Goal: Communication & Community: Answer question/provide support

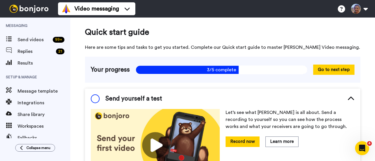
scroll to position [33, 0]
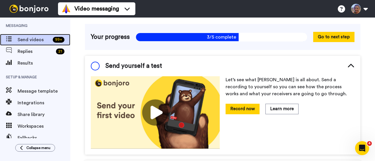
click at [37, 40] on span "Send videos" at bounding box center [34, 39] width 33 height 7
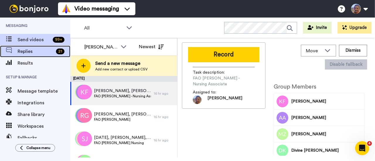
click at [39, 50] on span "Replies" at bounding box center [36, 51] width 36 height 7
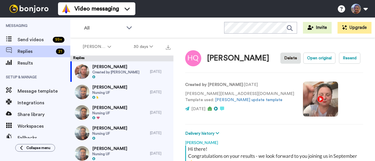
scroll to position [92, 0]
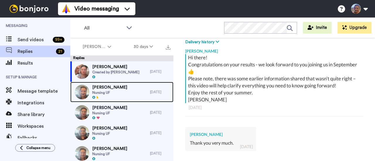
click at [116, 88] on span "[PERSON_NAME]" at bounding box center [109, 88] width 35 height 6
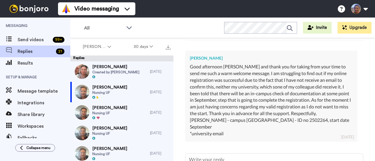
scroll to position [184, 0]
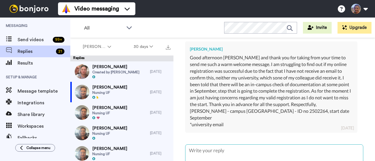
type textarea "x"
type textarea "H"
type textarea "x"
type textarea "He"
type textarea "x"
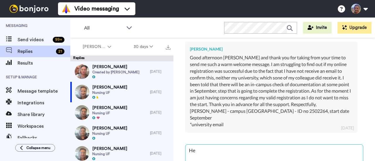
type textarea "Hel"
type textarea "x"
type textarea "Hell"
type textarea "x"
type textarea "Hello"
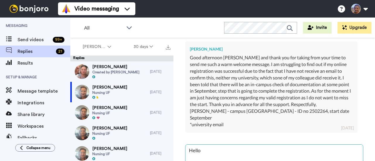
type textarea "x"
type textarea "Hello"
type textarea "x"
type textarea "Hello y"
type textarea "x"
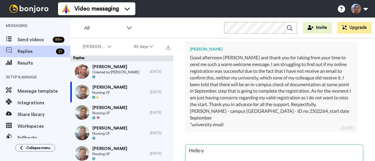
type textarea "Hello yo"
type textarea "x"
type textarea "Hello you"
type textarea "x"
type textarea "Hello you"
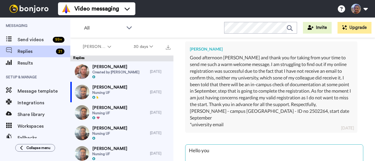
type textarea "x"
type textarea "Hello you n"
type textarea "x"
type textarea "Hello you ne"
type textarea "x"
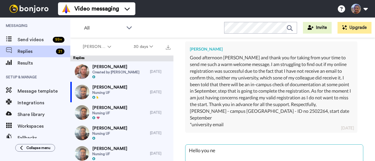
type textarea "Hello you nee"
type textarea "x"
type textarea "Hello you need"
type textarea "x"
type textarea "Hello you needd"
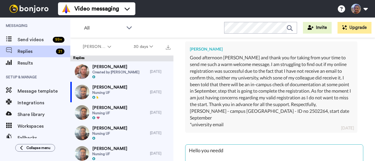
type textarea "x"
type textarea "Hello you need"
type textarea "x"
type textarea "Hello you need"
type textarea "x"
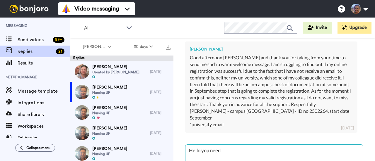
type textarea "Hello you need t"
type textarea "x"
type textarea "Hello you need to"
type textarea "x"
type textarea "Hello you need to"
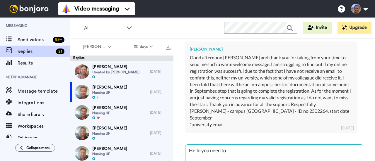
type textarea "x"
type textarea "Hello you need to c"
type textarea "x"
type textarea "Hello you need to co"
type textarea "x"
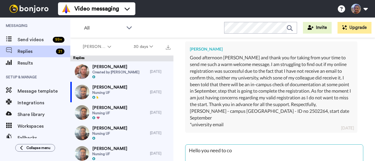
type textarea "Hello you need to con"
type textarea "x"
type textarea "Hello you need to cona"
type textarea "x"
type textarea "Hello you need to conat"
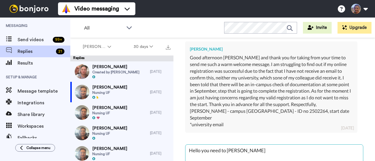
type textarea "x"
type textarea "Hello you need to conatc"
type textarea "x"
type textarea "Hello you need to conatct"
type textarea "x"
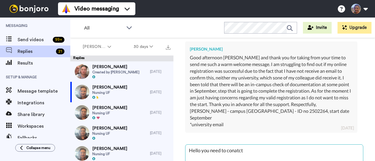
type textarea "Hello you need to conatct"
type textarea "x"
type textarea "Hello you need to conatct"
type textarea "x"
type textarea "Hello you need to conatc"
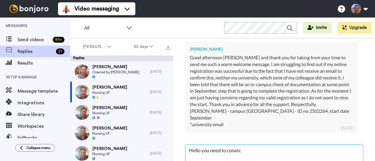
type textarea "x"
type textarea "Hello you need to conat"
type textarea "x"
type textarea "Hello you need to conata"
type textarea "x"
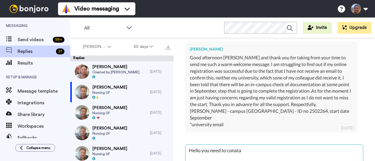
type textarea "Hello you need to conatat"
type textarea "x"
type textarea "Hello you need to conata"
type textarea "x"
type textarea "Hello you need to conatac"
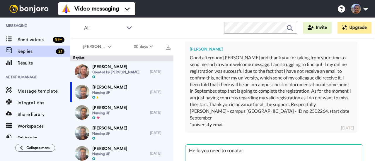
type textarea "x"
type textarea "Hello you need to conatact"
type textarea "x"
type textarea "Hello you need to conatact"
type textarea "x"
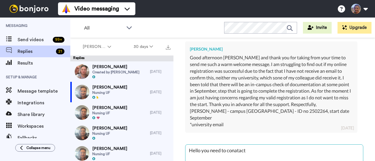
type textarea "Hello you need to conatact a"
type textarea "x"
type textarea "Hello you need to conatact ad"
type textarea "x"
type textarea "Hello you need to conatact adm"
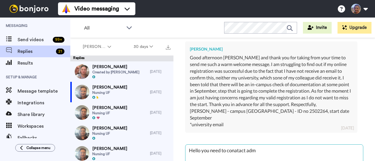
type textarea "x"
type textarea "Hello you need to conatact admi"
type textarea "x"
type textarea "Hello you need to conatact admis"
type textarea "x"
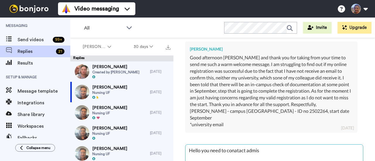
type textarea "Hello you need to conatact admiss"
type textarea "x"
type textarea "Hello you need to conatact admissi"
type textarea "x"
type textarea "Hello you need to conatact admissio"
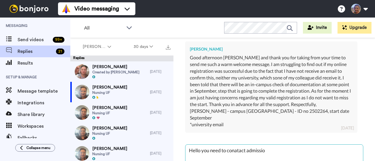
type textarea "x"
type textarea "Hello you need to conatact admission"
type textarea "x"
type textarea "Hello you need to conatact admissions"
type textarea "x"
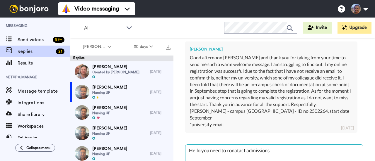
type textarea "Hello you need to conatact admissions@"
type textarea "x"
type textarea "Hello you need to conatact admissions@b"
type textarea "x"
type textarea "Hello you need to conatact admissions@be"
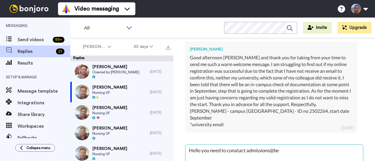
type textarea "x"
type textarea "Hello you need to conatact admissions@bed"
type textarea "x"
type textarea "Hello you need to conatact admissions@beds"
type textarea "x"
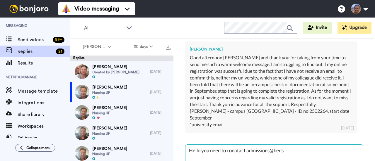
type textarea "Hello you need to conatact admissions@beds."
type textarea "x"
type textarea "Hello you need to conatact admissions@beds.a"
type textarea "x"
type textarea "Hello you need to conatact admissions@beds.ac"
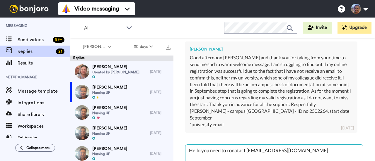
type textarea "x"
type textarea "Hello you need to conatact admissions@beds.ac."
type textarea "x"
type textarea "Hello you need to conatact admissions@beds.ac.u"
type textarea "x"
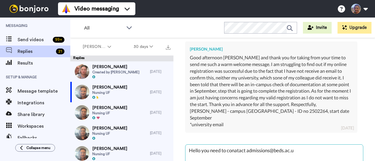
type textarea "Hello you need to conatact admissions@beds.ac.uk"
type textarea "x"
type textarea "Hello you need to conatact admissions@beds.ac.uk"
type textarea "x"
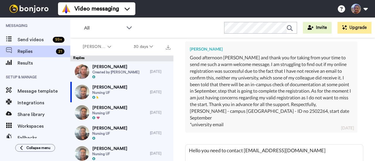
scroll to position [226, 0]
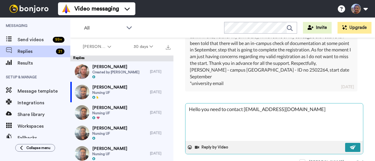
type textarea "Hello you need to contact admissions@beds.ac.uk"
click at [350, 145] on img at bounding box center [353, 147] width 6 height 5
type textarea "x"
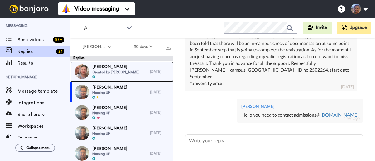
click at [106, 73] on span "Created by Kelly Clifford" at bounding box center [115, 72] width 47 height 5
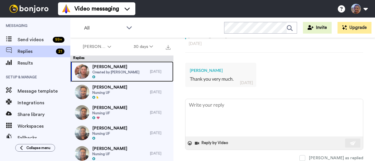
scroll to position [159, 0]
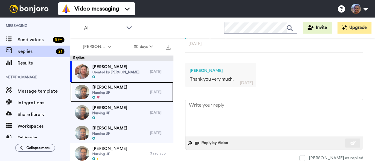
click at [113, 91] on span "Nursing UF" at bounding box center [109, 93] width 35 height 5
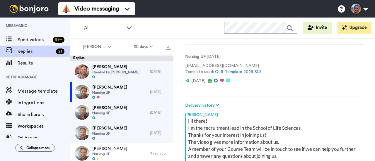
scroll to position [115, 0]
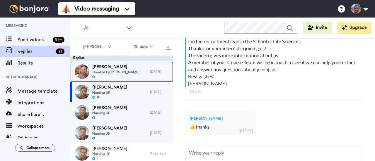
click at [114, 72] on span "Created by Kelly Clifford" at bounding box center [115, 72] width 47 height 5
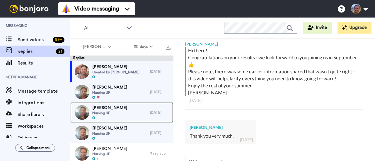
click at [106, 106] on span "Gabriela Geanta" at bounding box center [109, 108] width 35 height 6
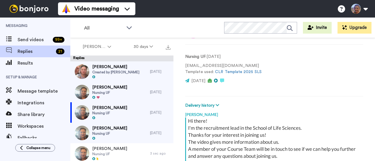
scroll to position [99, 0]
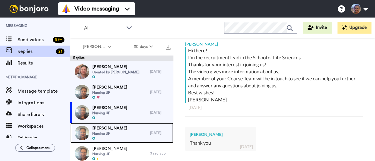
click at [108, 130] on span "[PERSON_NAME]" at bounding box center [109, 129] width 35 height 6
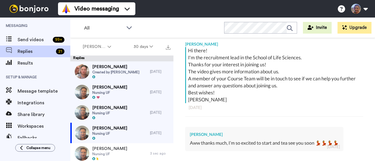
scroll to position [2, 0]
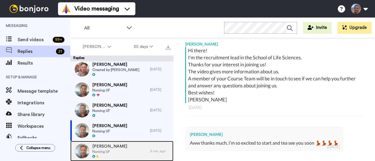
click at [137, 150] on div "Cristina Pichiu Nursing UF" at bounding box center [110, 151] width 80 height 21
type textarea "x"
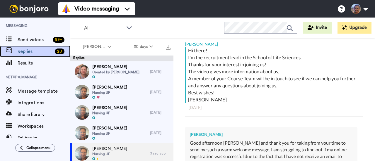
click at [39, 51] on span "Replies" at bounding box center [35, 51] width 35 height 7
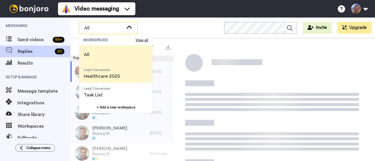
click at [110, 76] on span "Healthcare 2025" at bounding box center [102, 76] width 36 height 7
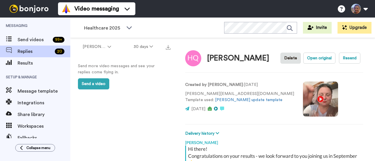
scroll to position [92, 0]
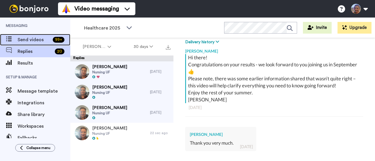
click at [42, 38] on span "Send videos" at bounding box center [34, 39] width 33 height 7
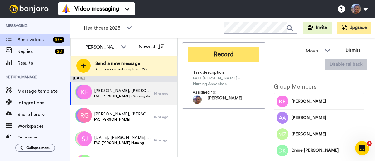
click at [233, 51] on button "Record" at bounding box center [223, 54] width 71 height 15
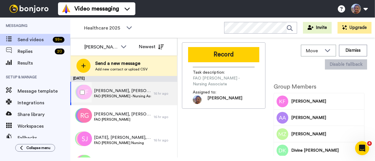
click at [136, 88] on span "Kim, Abigail, Maya & 19 others" at bounding box center [122, 91] width 57 height 6
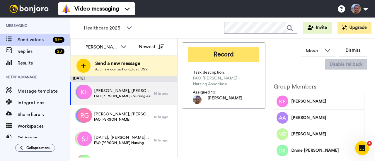
click at [233, 56] on button "Record" at bounding box center [223, 54] width 71 height 15
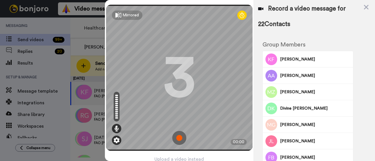
click at [114, 139] on img at bounding box center [117, 141] width 6 height 6
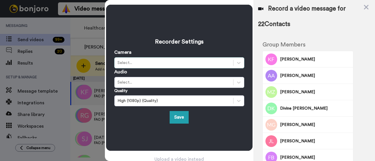
click at [139, 62] on div "Select..." at bounding box center [174, 63] width 113 height 6
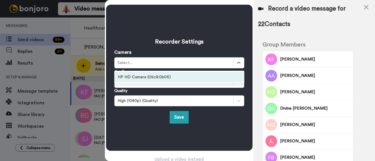
click at [140, 74] on div "HP HD Camera (05c8:0b06)" at bounding box center [179, 77] width 130 height 11
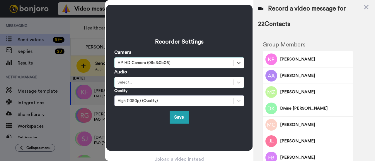
click at [138, 82] on div "Select..." at bounding box center [174, 83] width 113 height 6
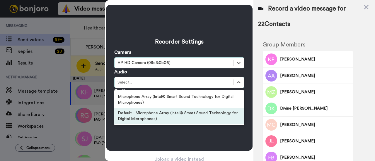
click at [138, 111] on div "Default - Microphone Array (Intel® Smart Sound Technology for Digital Microphon…" at bounding box center [179, 116] width 130 height 16
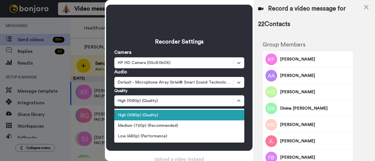
click at [147, 117] on div "High (1080p) (Quality)" at bounding box center [179, 115] width 130 height 11
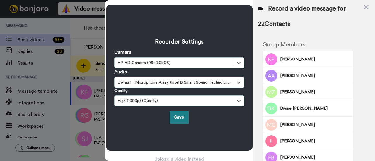
click at [176, 119] on button "Save" at bounding box center [179, 117] width 19 height 13
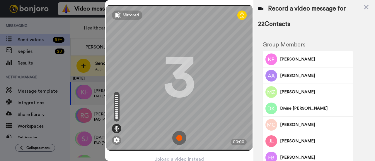
click at [240, 15] on icon at bounding box center [242, 15] width 5 height 6
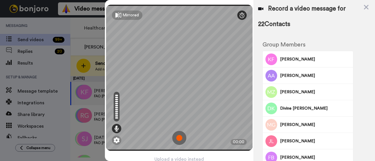
click at [240, 14] on icon at bounding box center [242, 15] width 5 height 6
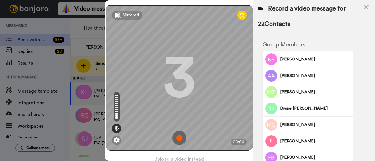
click at [176, 134] on img at bounding box center [179, 138] width 14 height 14
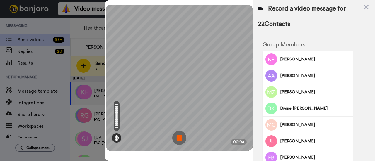
click at [178, 138] on img at bounding box center [179, 138] width 14 height 14
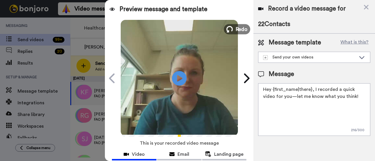
click at [231, 27] on button "Redo" at bounding box center [237, 29] width 26 height 10
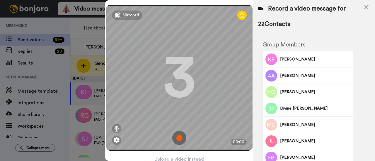
click at [176, 132] on img at bounding box center [179, 138] width 14 height 14
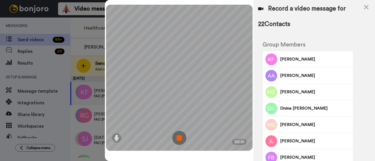
click at [178, 143] on img at bounding box center [179, 138] width 14 height 14
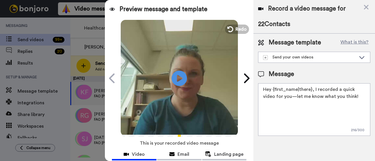
click at [178, 77] on icon "Play/Pause" at bounding box center [180, 78] width 16 height 28
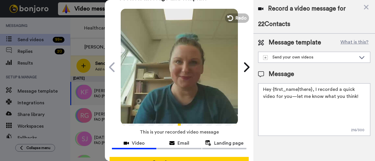
scroll to position [33, 0]
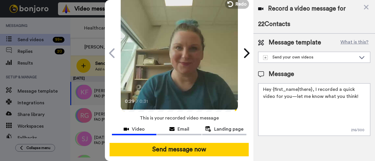
click at [319, 107] on textarea "Hey {first_name|there}, I recorded a quick video for you—let me know what you t…" at bounding box center [314, 110] width 112 height 53
drag, startPoint x: 346, startPoint y: 101, endPoint x: 258, endPoint y: 87, distance: 88.9
click at [258, 87] on textarea "Hey {first_name|there}, I recorded a quick video for you—let me know what you t…" at bounding box center [314, 110] width 112 height 53
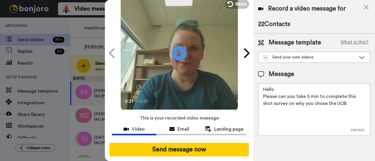
click at [343, 107] on textarea "Hello Please can you take 5 min to complete this shot survey on why you chose t…" at bounding box center [314, 110] width 112 height 53
click at [316, 102] on textarea "Hello Please can you take 5 min to complete this shot survey on why you chose t…" at bounding box center [314, 110] width 112 height 53
click at [289, 112] on textarea "Hello Please can you take 5 min to complete this shot survey on why you chose t…" at bounding box center [314, 110] width 112 height 53
paste textarea "https://forms.office.com/e/4qHwbXSdZu"
paste textarea
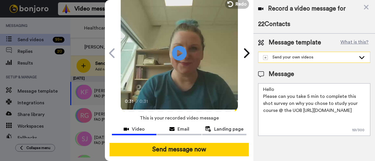
type textarea "Hello Please can you take 5 min to complete this shot survey on why you chose t…"
click at [344, 57] on div "Send your own videos" at bounding box center [309, 58] width 93 height 6
click at [322, 143] on div "Record a video message for 22 Contacts Message template What is this? Send your…" at bounding box center [314, 80] width 122 height 161
click at [366, 56] on div "Send your own videos" at bounding box center [314, 57] width 112 height 11
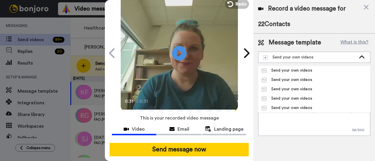
scroll to position [0, 0]
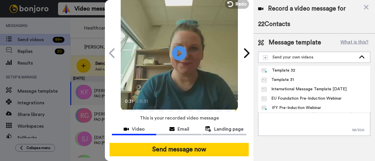
click at [326, 41] on div "Message template What is this?" at bounding box center [314, 42] width 112 height 9
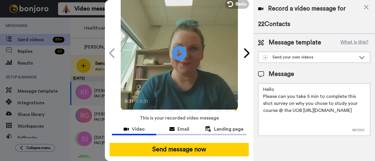
click at [325, 126] on textarea "Hello Please can you take 5 min to complete this shot survey on why you chose t…" at bounding box center [314, 110] width 112 height 53
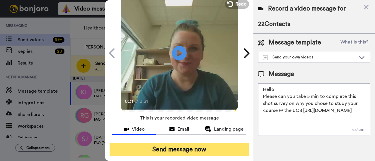
click at [213, 143] on button "Send message now" at bounding box center [179, 149] width 139 height 13
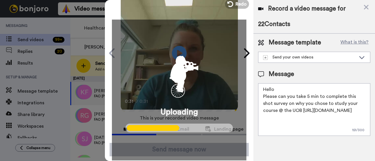
drag, startPoint x: 348, startPoint y: 117, endPoint x: 248, endPoint y: 88, distance: 104.8
click at [248, 88] on div "Preview message and template Play/Pause 0:31 / 0:31 Wanted to share this with y…" at bounding box center [240, 80] width 270 height 161
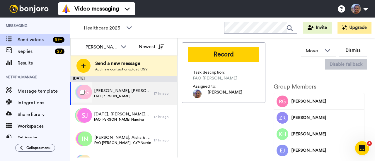
click at [115, 97] on span "FAO [PERSON_NAME]" at bounding box center [122, 96] width 57 height 5
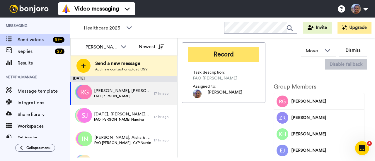
click at [227, 57] on button "Record" at bounding box center [223, 54] width 71 height 15
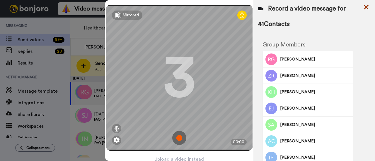
click at [367, 6] on icon at bounding box center [366, 7] width 5 height 5
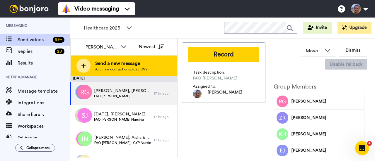
click at [81, 69] on div at bounding box center [83, 66] width 14 height 14
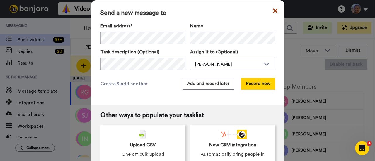
click at [273, 11] on icon at bounding box center [275, 10] width 4 height 7
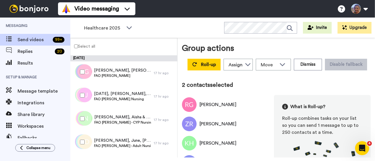
click at [82, 124] on div at bounding box center [81, 119] width 21 height 21
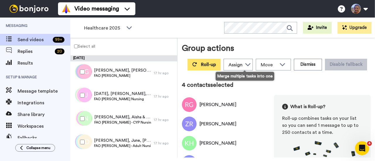
click at [221, 68] on button "Roll-up" at bounding box center [204, 65] width 33 height 12
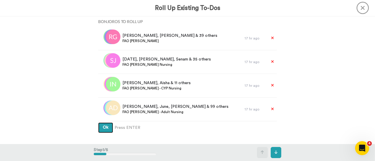
click at [106, 128] on span "Ok" at bounding box center [106, 128] width 6 height 4
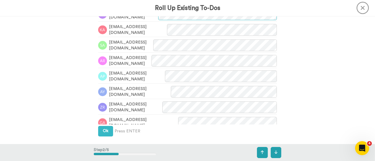
scroll to position [167, 0]
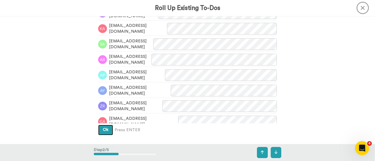
click at [106, 128] on span "Ok" at bounding box center [106, 130] width 6 height 4
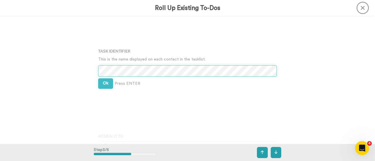
scroll to position [292, 0]
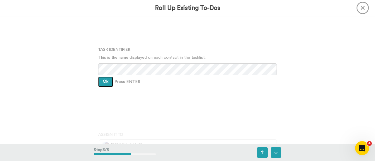
click at [101, 85] on button "Ok" at bounding box center [105, 82] width 15 height 11
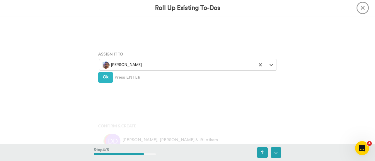
scroll to position [372, 0]
click at [105, 80] on button "Ok" at bounding box center [105, 77] width 15 height 11
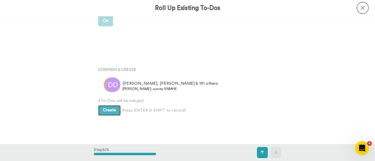
scroll to position [430, 0]
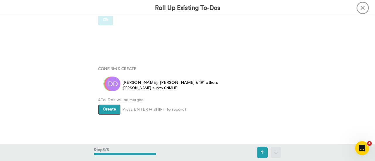
click at [110, 112] on span "Create" at bounding box center [109, 110] width 13 height 4
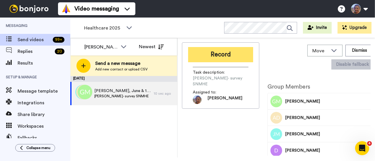
click at [231, 52] on button "Record" at bounding box center [220, 54] width 65 height 15
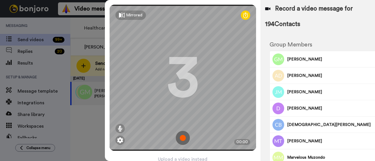
click at [180, 133] on img at bounding box center [183, 138] width 14 height 14
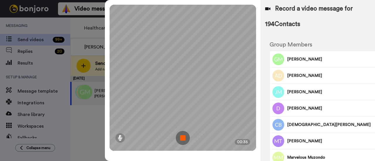
click at [181, 140] on img at bounding box center [183, 138] width 14 height 14
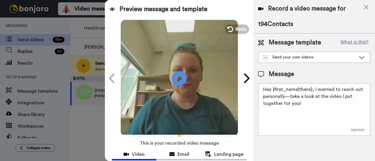
drag, startPoint x: 301, startPoint y: 106, endPoint x: 260, endPoint y: 87, distance: 44.6
click at [260, 87] on textarea "Hey {first_name|there}, I wanted to reach out personally—take a look at the vid…" at bounding box center [314, 110] width 112 height 53
paste textarea "llo Please can you take 5 min to complete this shot survey on why you chose to …"
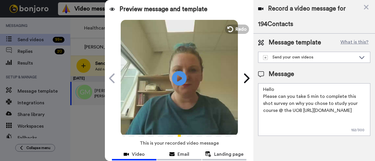
scroll to position [33, 0]
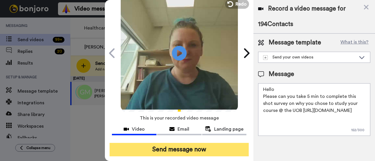
type textarea "Hello Please can you take 5 min to complete this shot survey on why you chose t…"
click at [222, 143] on button "Send message now" at bounding box center [179, 149] width 139 height 13
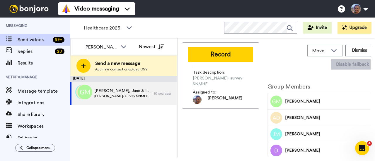
scroll to position [0, 0]
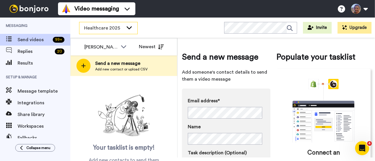
click at [129, 27] on icon at bounding box center [129, 28] width 7 height 6
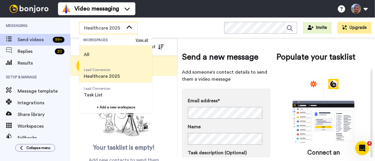
click at [93, 52] on span "All" at bounding box center [86, 54] width 15 height 19
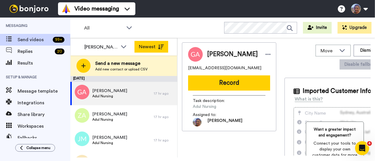
click at [163, 46] on icon at bounding box center [161, 47] width 6 height 5
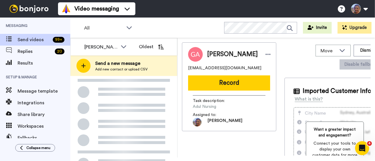
click at [163, 46] on icon at bounding box center [161, 47] width 6 height 5
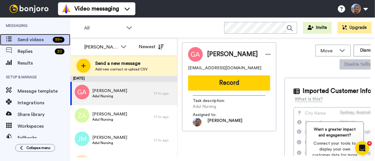
click at [26, 38] on span "Send videos" at bounding box center [34, 39] width 33 height 7
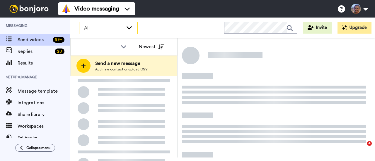
click at [130, 25] on icon at bounding box center [129, 28] width 7 height 6
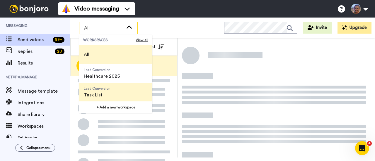
click at [94, 89] on span "Lead Conversion" at bounding box center [97, 88] width 27 height 5
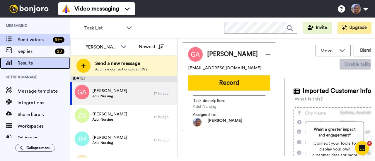
click at [46, 60] on span "Results" at bounding box center [44, 63] width 53 height 7
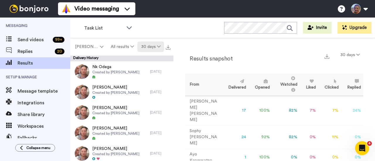
click at [154, 43] on button "30 days" at bounding box center [150, 47] width 27 height 11
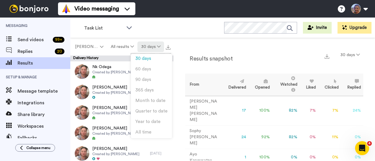
click at [154, 43] on button "30 days" at bounding box center [150, 47] width 27 height 11
click at [196, 47] on div "Results snapshot 30 days From Delivered Opened Watched Liked Clicked Replied Fa…" at bounding box center [274, 99] width 202 height 123
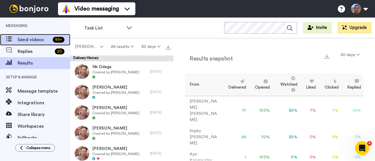
click at [42, 41] on span "Send videos" at bounding box center [34, 39] width 33 height 7
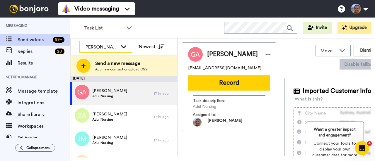
click at [116, 46] on div "[PERSON_NAME]" at bounding box center [100, 47] width 33 height 7
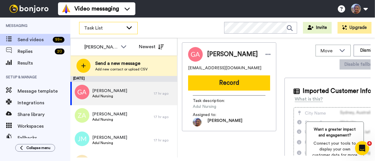
click at [128, 29] on icon at bounding box center [129, 28] width 7 height 6
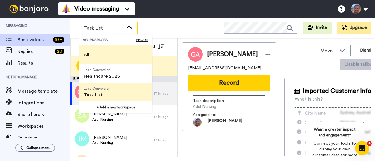
click at [108, 53] on li "All" at bounding box center [115, 54] width 73 height 19
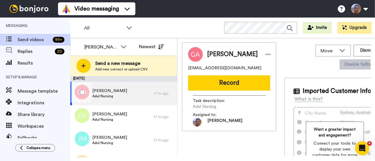
click at [110, 100] on div "[PERSON_NAME] Adul Nursing" at bounding box center [112, 93] width 84 height 23
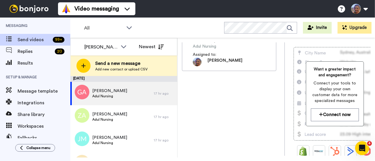
scroll to position [194, 0]
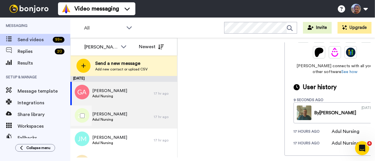
click at [137, 121] on div "[PERSON_NAME] Adul Nursing" at bounding box center [112, 116] width 84 height 23
